Goal: Navigation & Orientation: Find specific page/section

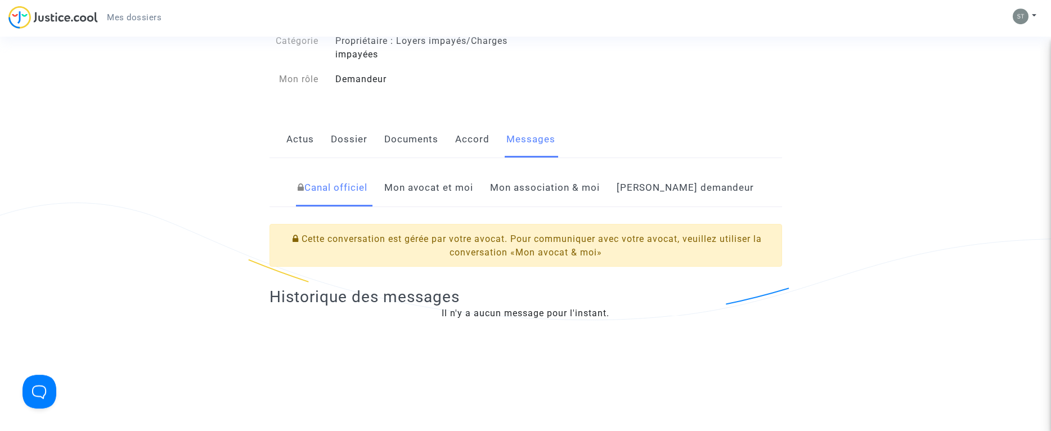
scroll to position [78, 0]
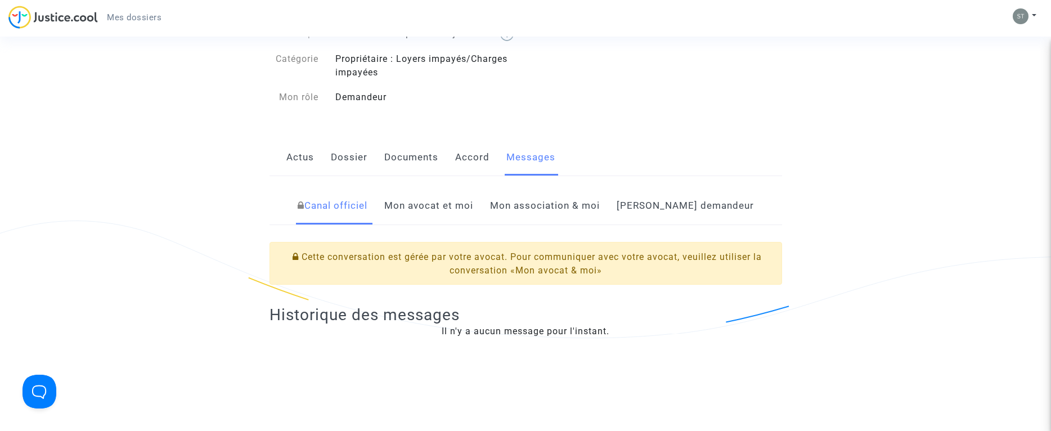
click at [449, 220] on link "Mon avocat et moi" at bounding box center [428, 205] width 89 height 37
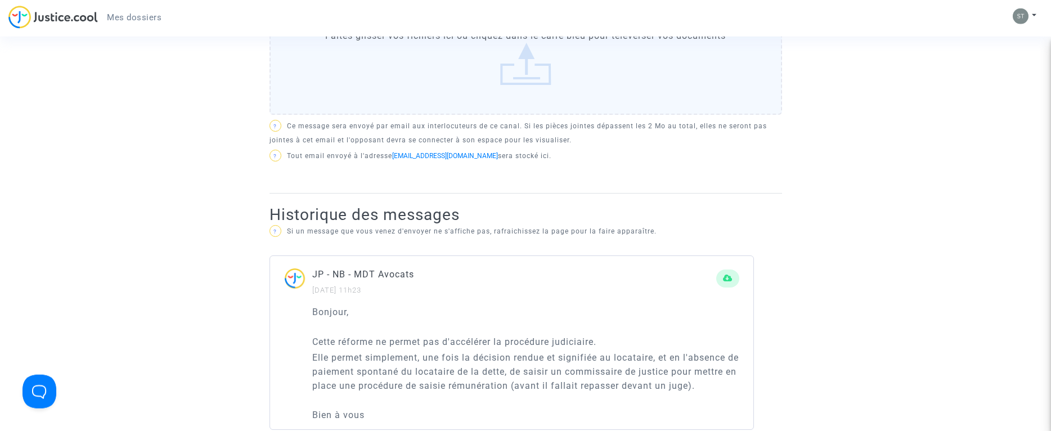
scroll to position [466, 0]
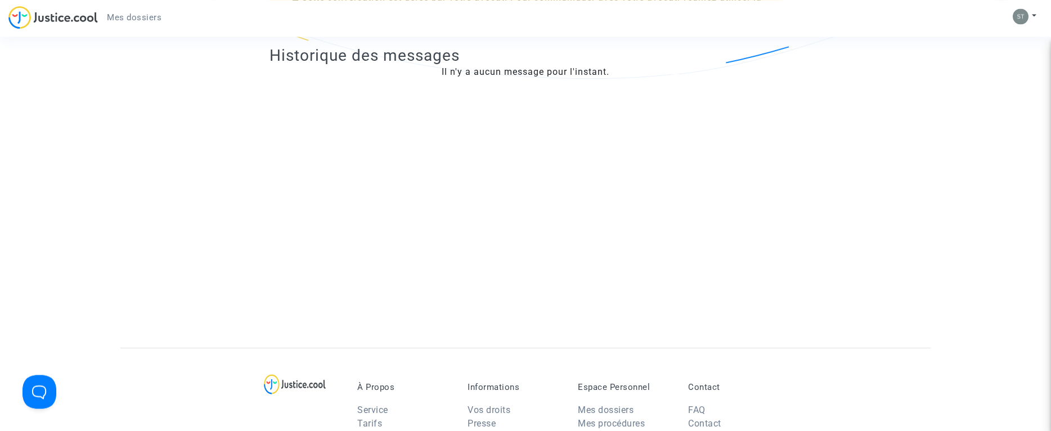
scroll to position [155, 0]
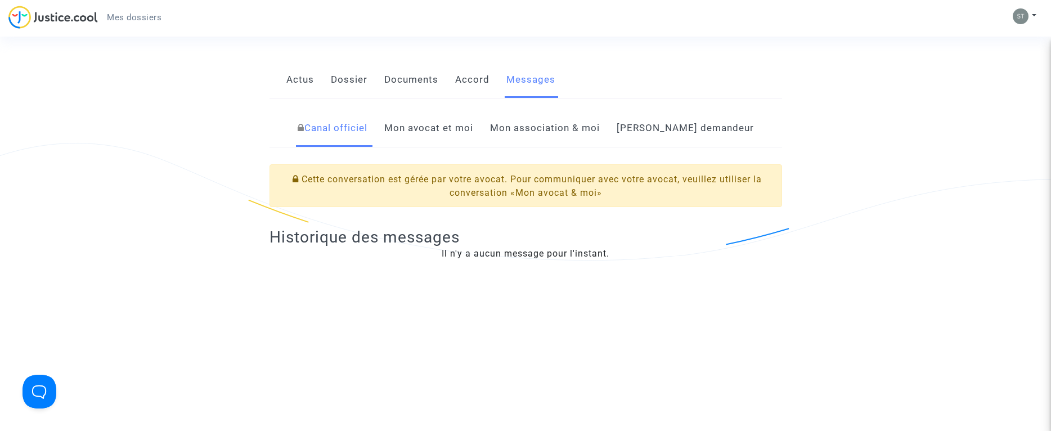
click at [446, 144] on link "Mon avocat et moi" at bounding box center [428, 128] width 89 height 37
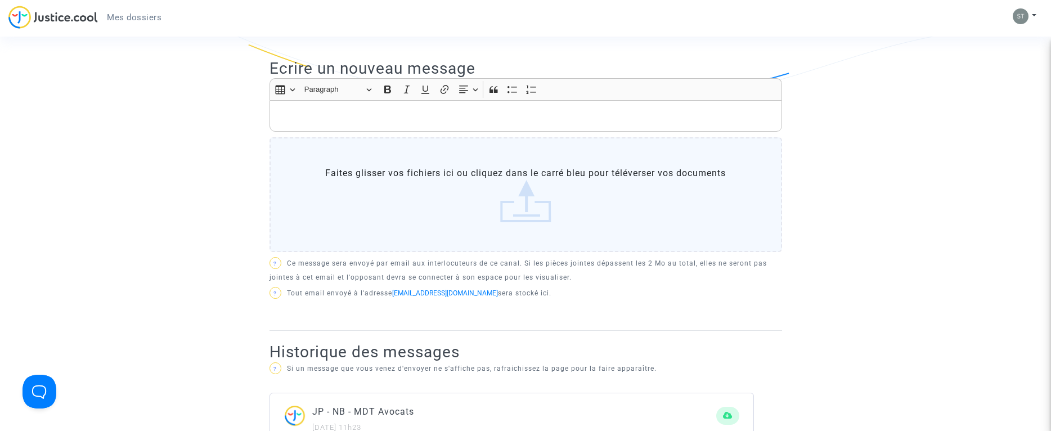
scroll to position [233, 0]
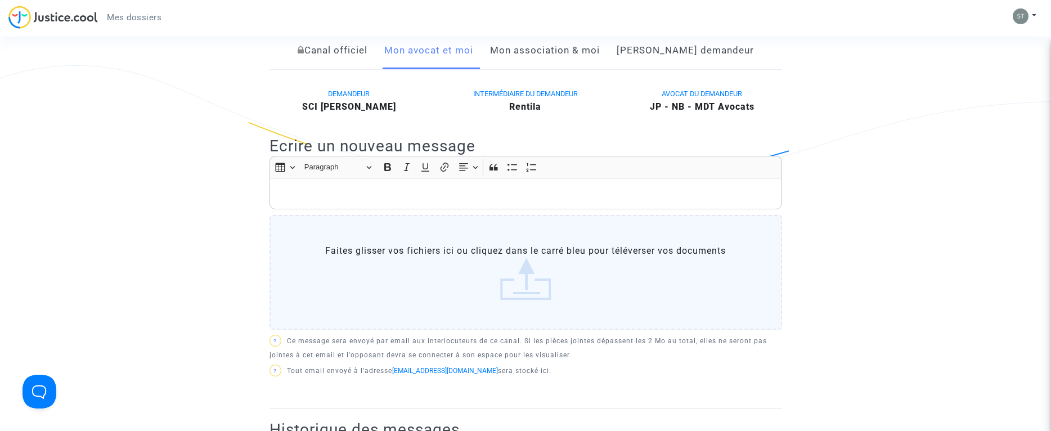
click at [571, 68] on link "Mon association & moi" at bounding box center [545, 50] width 110 height 37
click at [681, 69] on link "[PERSON_NAME] demandeur" at bounding box center [685, 50] width 137 height 37
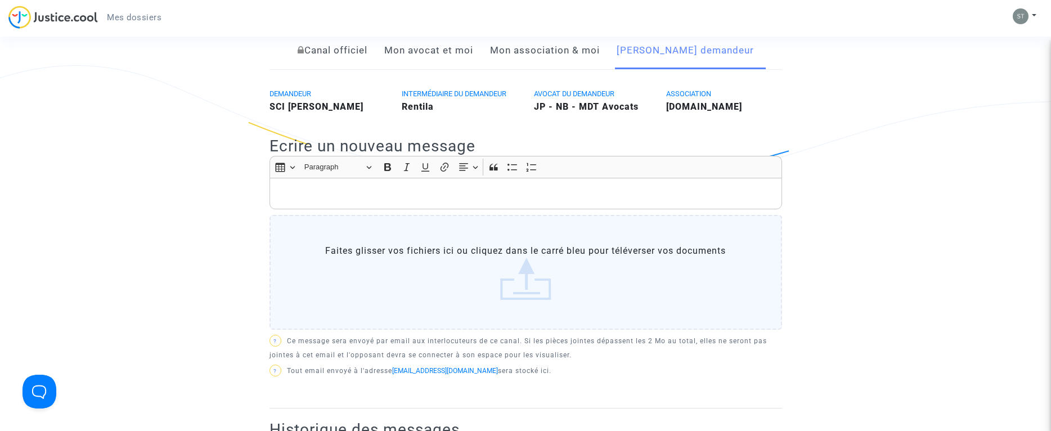
click at [442, 67] on link "Mon avocat et moi" at bounding box center [428, 50] width 89 height 37
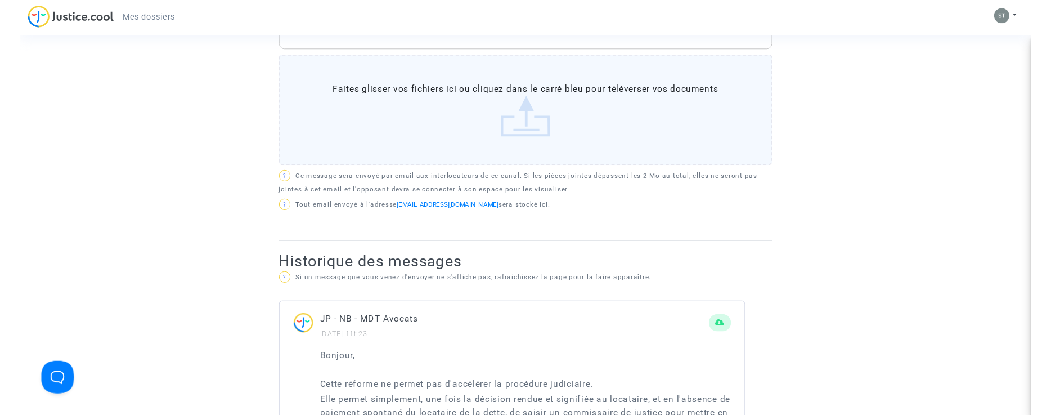
scroll to position [388, 0]
